Goal: Information Seeking & Learning: Compare options

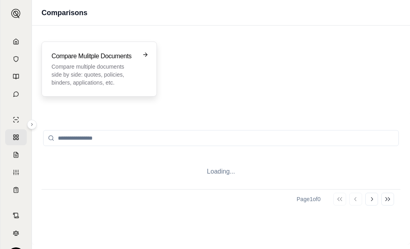
click at [58, 58] on h3 "Compare Mulitple Documents" at bounding box center [94, 57] width 84 height 10
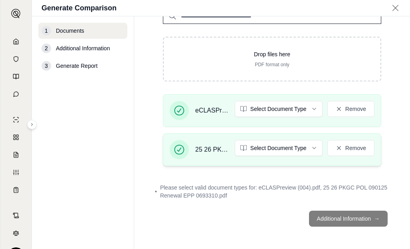
scroll to position [140, 0]
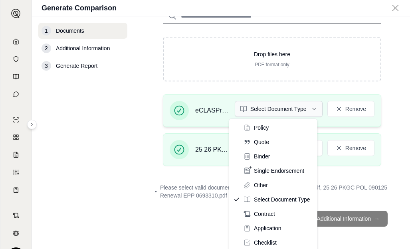
click at [309, 108] on html "T Generate Comparison 1 Documents 2 Additional Information 3 Generate Report Do…" at bounding box center [205, 124] width 410 height 249
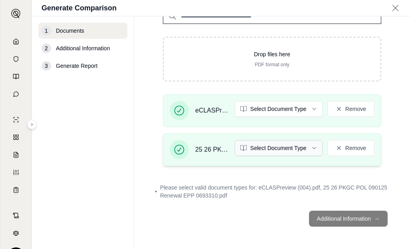
click at [309, 149] on html "T Generate Comparison 1 Documents 2 Additional Information 3 Generate Report Do…" at bounding box center [205, 124] width 410 height 249
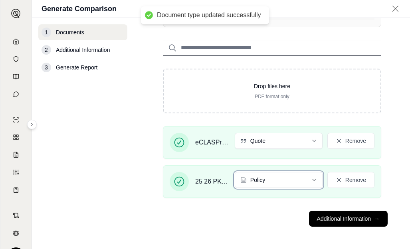
scroll to position [110, 0]
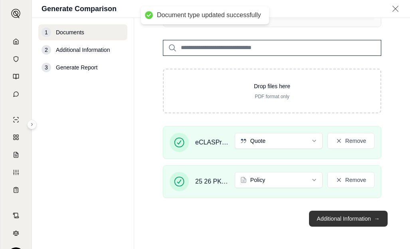
click at [332, 222] on button "Additional Information →" at bounding box center [348, 219] width 79 height 16
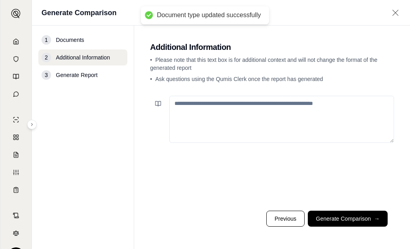
scroll to position [0, 0]
click at [182, 106] on textarea at bounding box center [281, 119] width 225 height 47
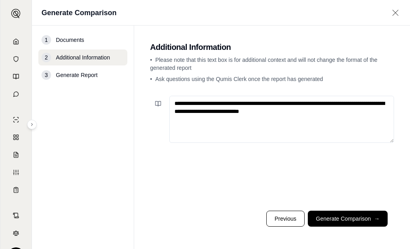
click at [316, 112] on textarea "**********" at bounding box center [281, 119] width 225 height 47
click at [276, 112] on textarea "**********" at bounding box center [281, 119] width 225 height 47
click at [183, 121] on textarea "**********" at bounding box center [281, 119] width 225 height 47
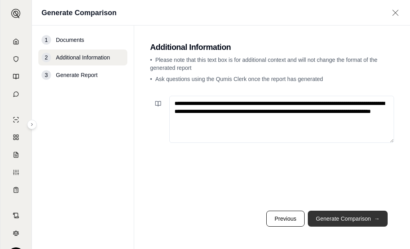
type textarea "**********"
click at [348, 218] on button "Generate Comparison →" at bounding box center [348, 219] width 80 height 16
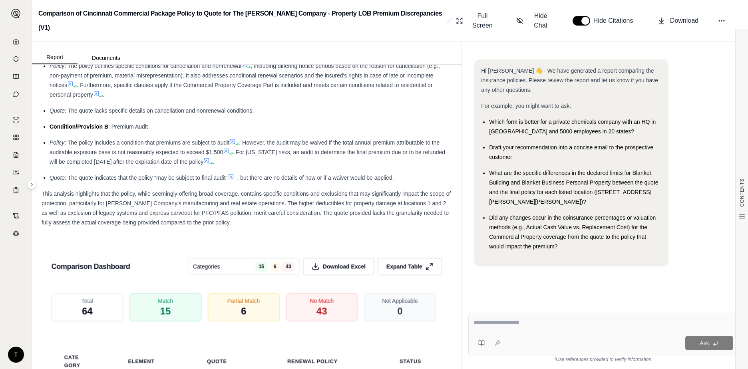
scroll to position [1239, 0]
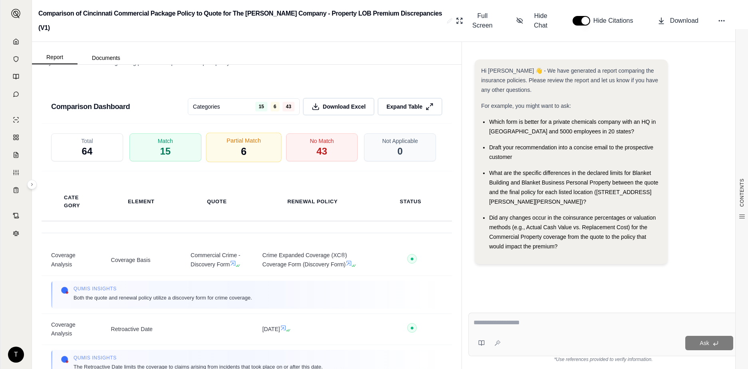
click at [241, 145] on span "6" at bounding box center [244, 152] width 6 height 14
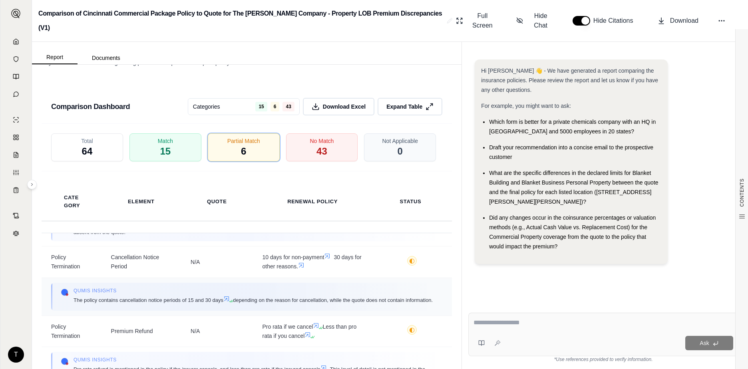
scroll to position [1279, 0]
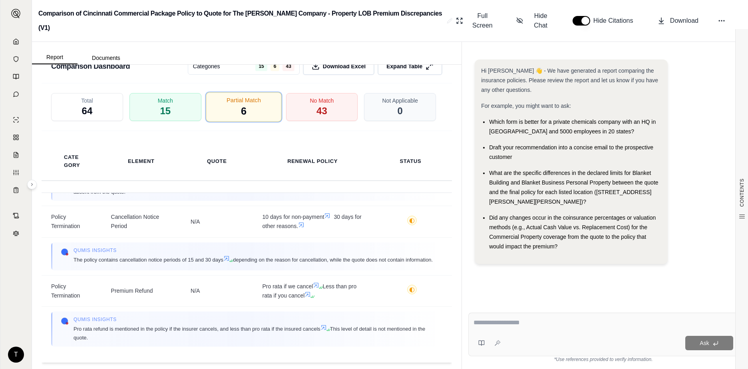
click at [245, 106] on div "Partial Match 6" at bounding box center [244, 107] width 76 height 30
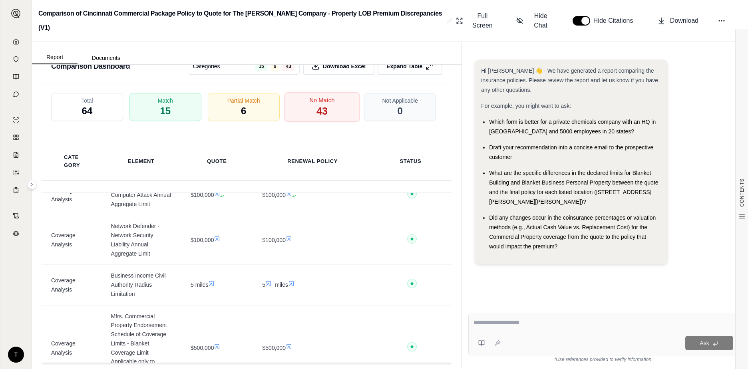
click at [301, 100] on div "No Match 43" at bounding box center [322, 107] width 76 height 30
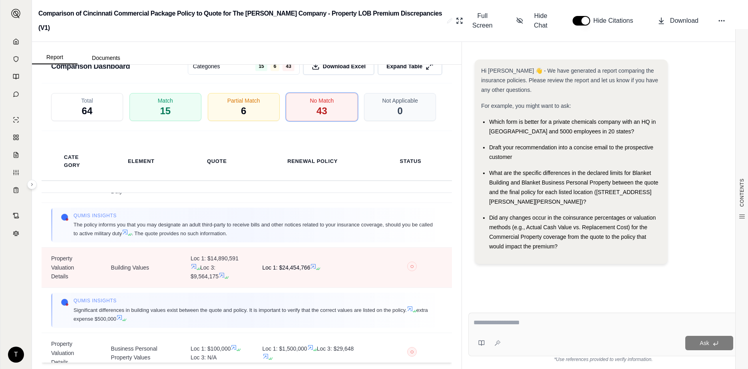
scroll to position [1839, 0]
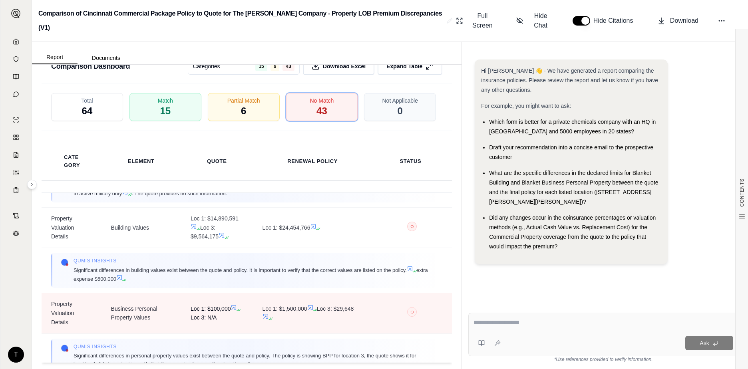
click at [231, 249] on icon at bounding box center [234, 308] width 6 height 6
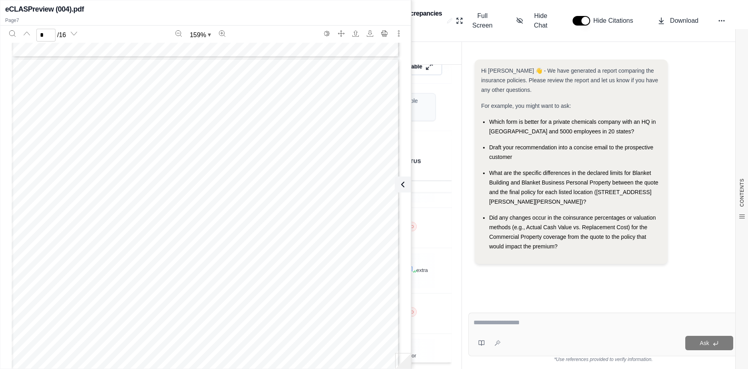
scroll to position [2494, 0]
type input "*"
click at [402, 185] on icon at bounding box center [402, 185] width 10 height 10
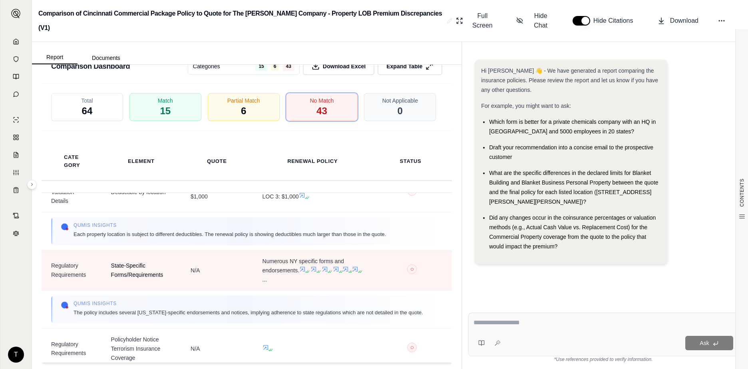
scroll to position [2158, 0]
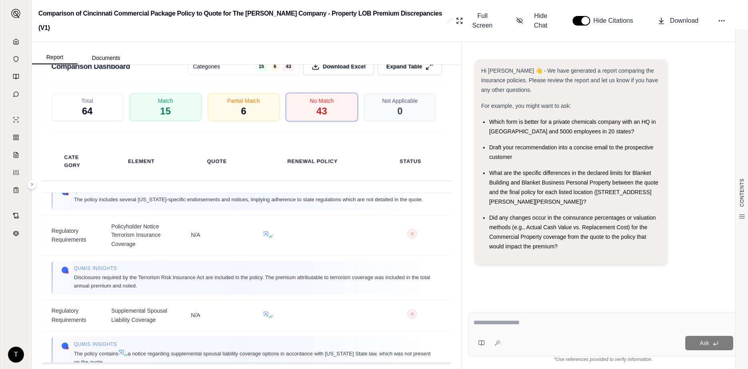
drag, startPoint x: 491, startPoint y: 159, endPoint x: 581, endPoint y: 188, distance: 94.7
click at [404, 188] on div "What are the specific differences in the declared limits for Blanket Building a…" at bounding box center [575, 187] width 172 height 38
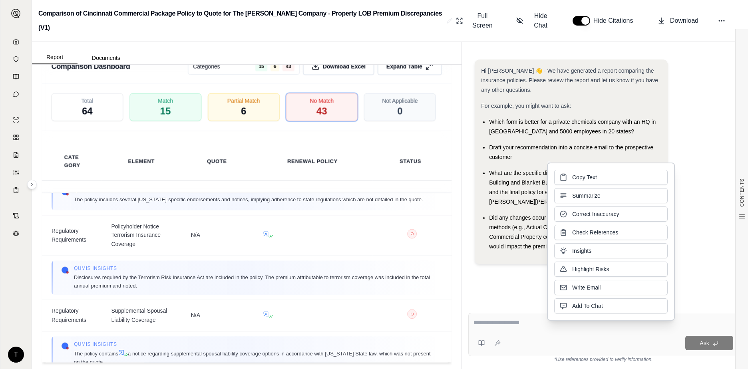
copy span "What are the specific differences in the declared limits for Blanket Building a…"
click at [404, 249] on button "Add To Chat" at bounding box center [611, 305] width 114 height 15
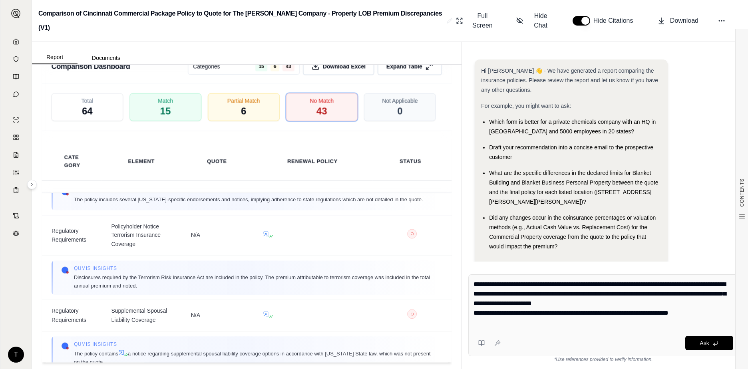
scroll to position [2, 0]
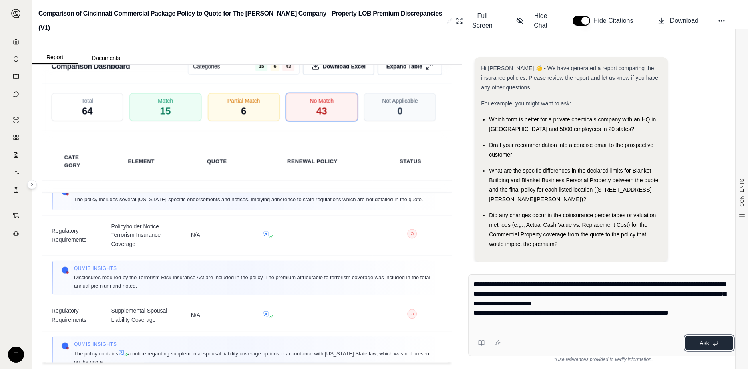
click at [404, 249] on span "Ask" at bounding box center [704, 343] width 9 height 6
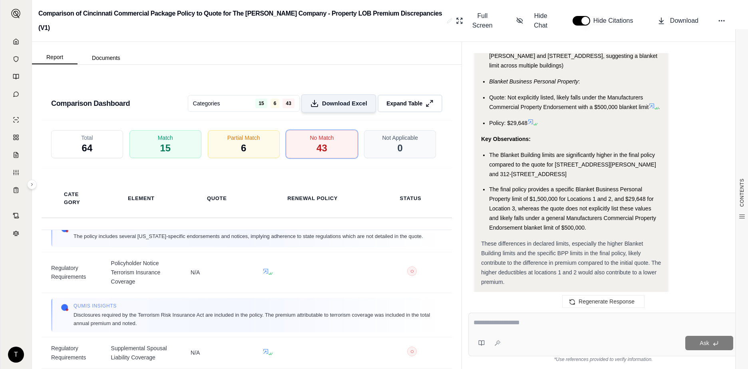
scroll to position [1200, 0]
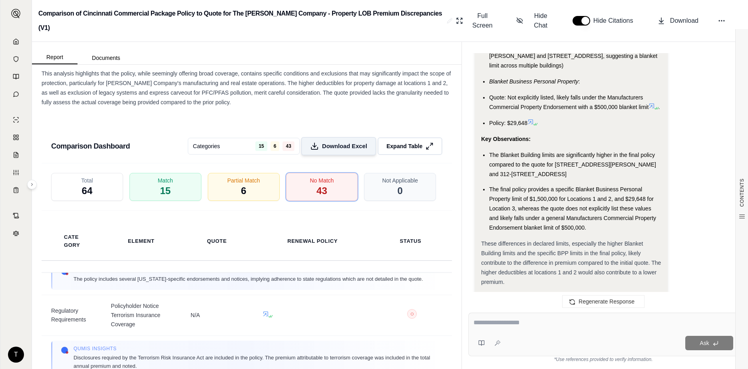
click at [328, 142] on span "Download Excel" at bounding box center [344, 146] width 45 height 8
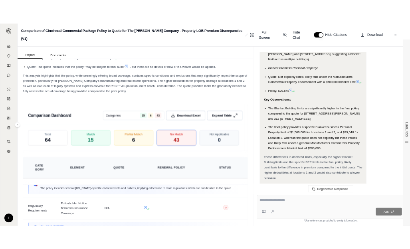
scroll to position [1160, 0]
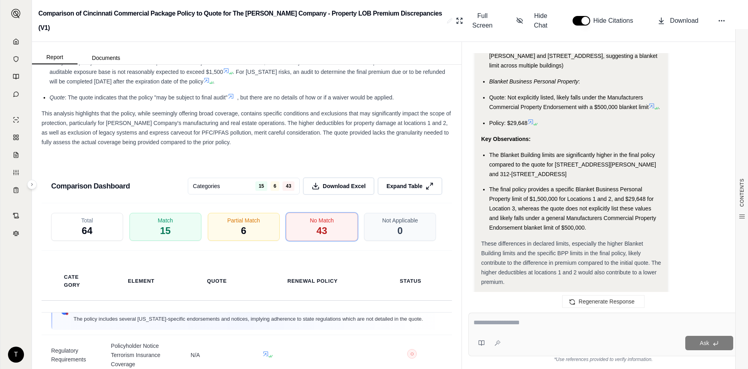
drag, startPoint x: 252, startPoint y: 281, endPoint x: 268, endPoint y: 175, distance: 107.9
click at [253, 249] on th "Renewal Policy" at bounding box center [313, 281] width 120 height 39
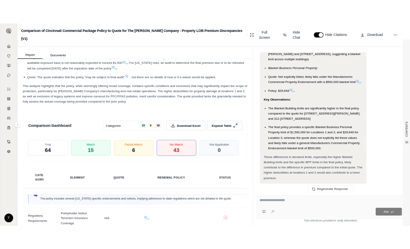
scroll to position [3759, 0]
